Goal: Task Accomplishment & Management: Use online tool/utility

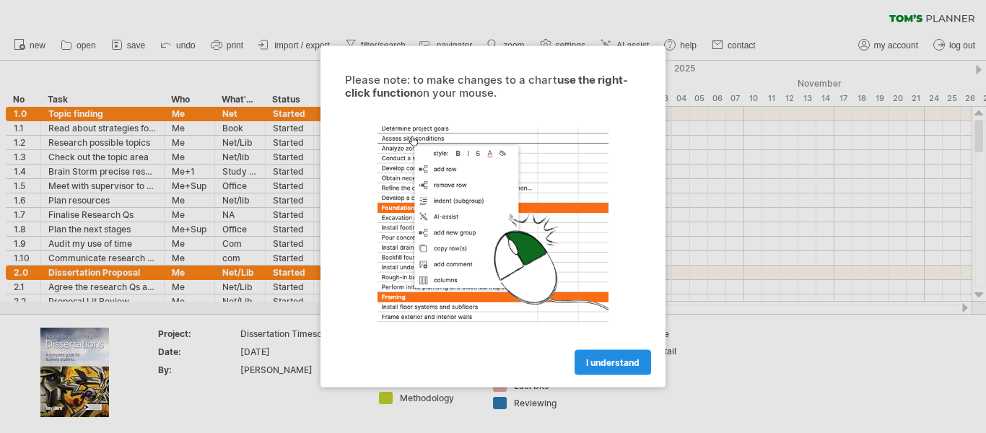
click at [637, 365] on span "I understand" at bounding box center [612, 362] width 53 height 11
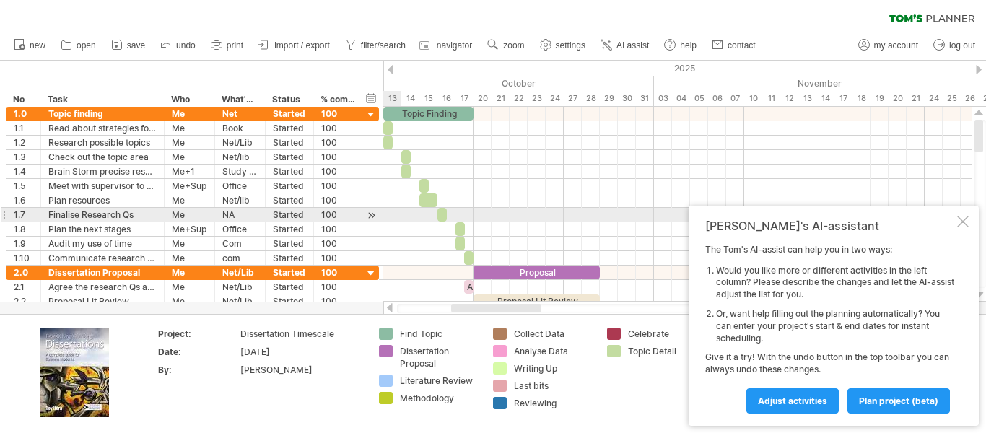
click at [964, 220] on div at bounding box center [964, 222] width 12 height 12
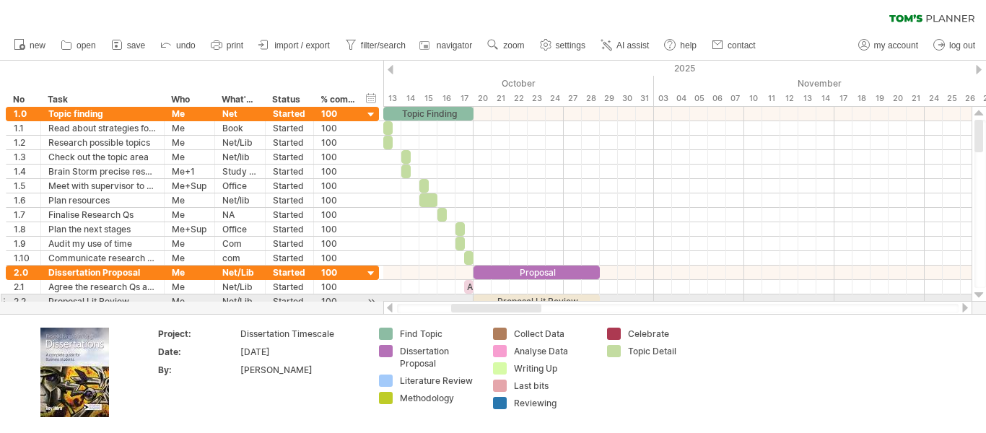
click at [978, 296] on div at bounding box center [979, 296] width 9 height 12
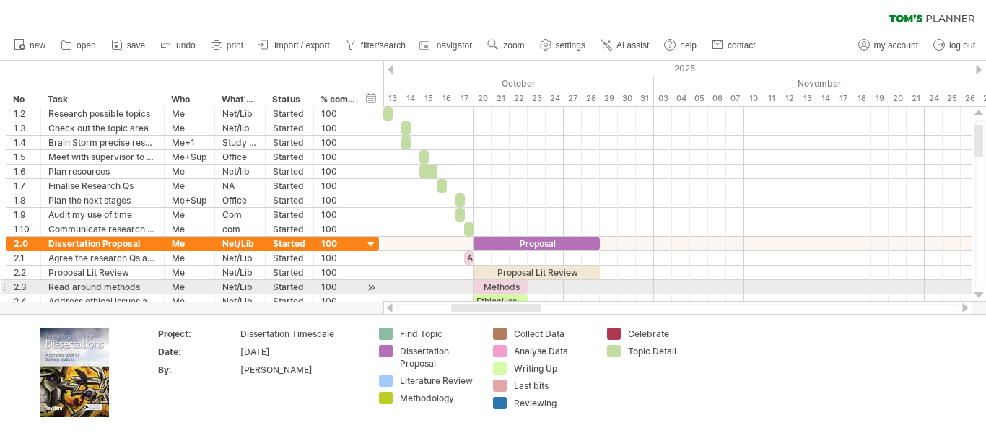
click at [979, 294] on div at bounding box center [979, 296] width 9 height 12
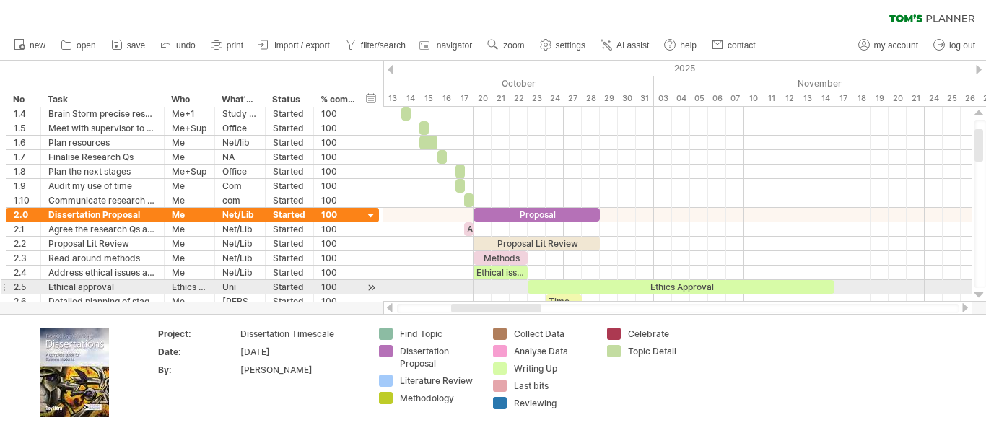
click at [979, 295] on div at bounding box center [979, 296] width 9 height 12
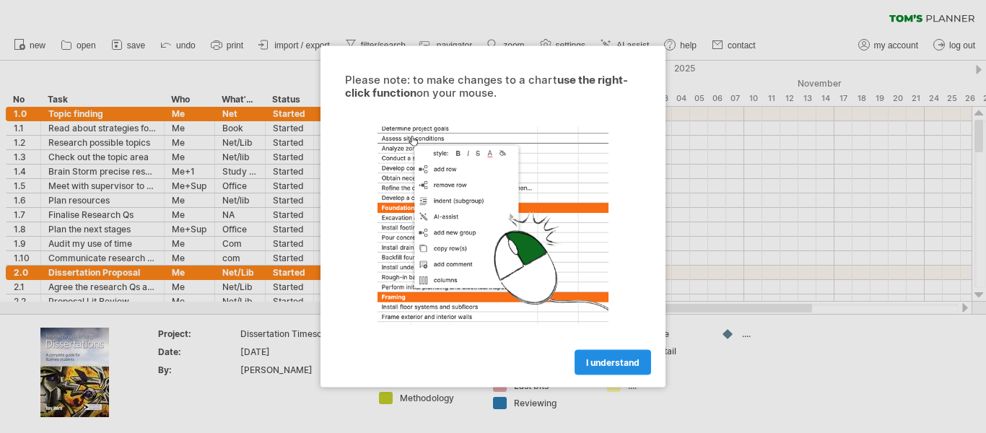
click at [599, 370] on link "I understand" at bounding box center [613, 362] width 77 height 25
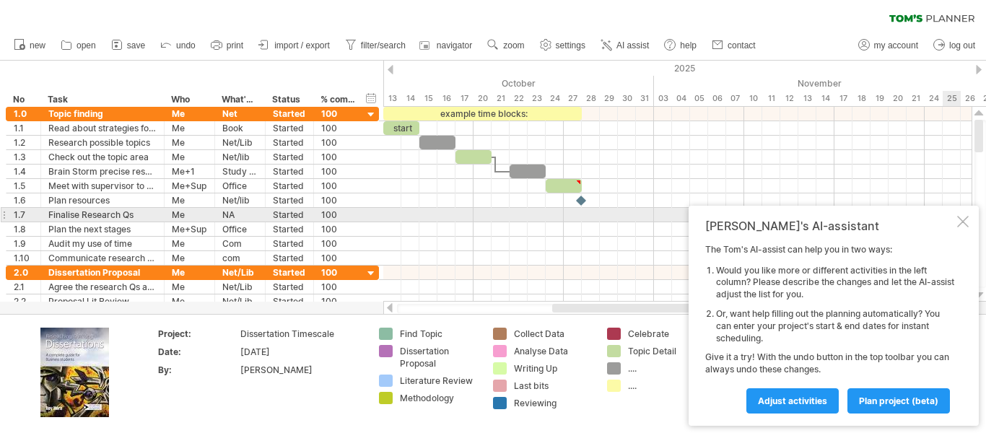
click at [961, 218] on div at bounding box center [964, 222] width 12 height 12
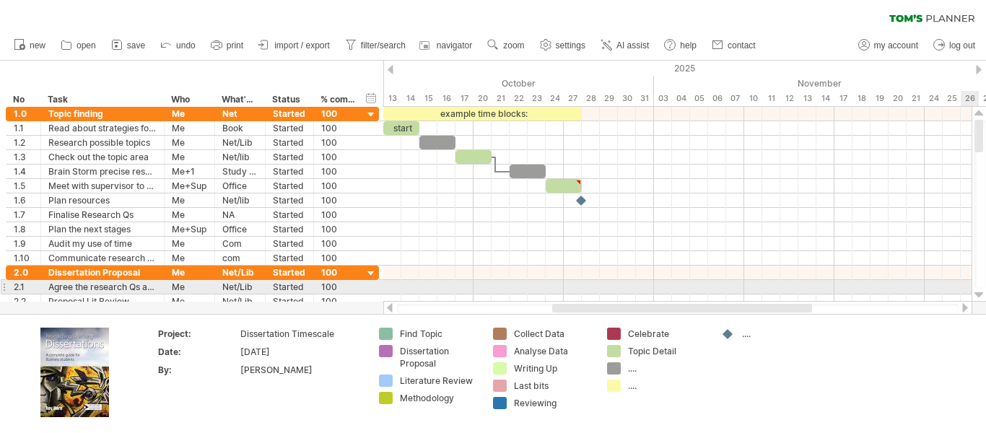
click at [977, 294] on div at bounding box center [979, 296] width 9 height 12
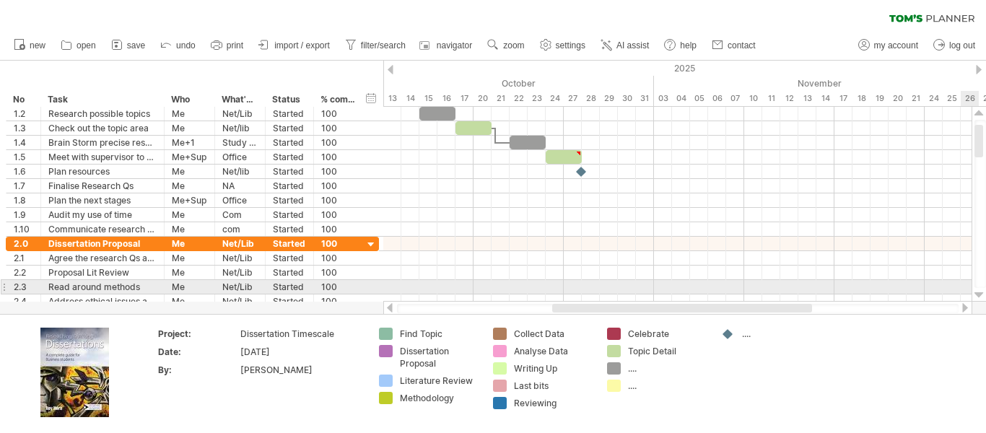
click at [980, 295] on div at bounding box center [979, 296] width 9 height 12
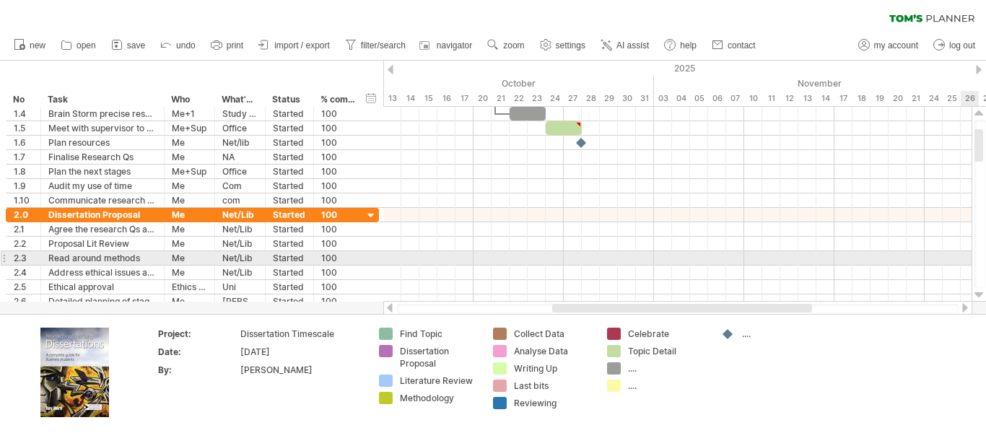
click at [980, 295] on div at bounding box center [979, 296] width 9 height 12
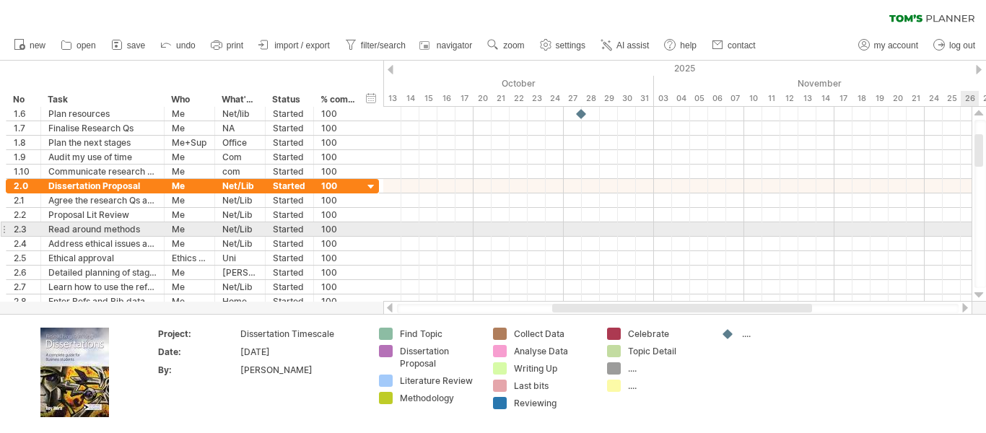
click at [980, 295] on div at bounding box center [979, 296] width 9 height 12
